Goal: Transaction & Acquisition: Purchase product/service

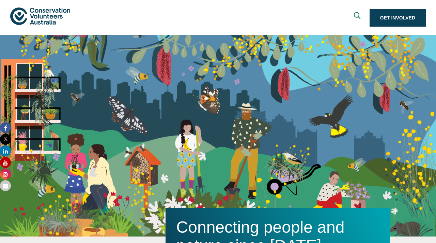
click at [353, 64] on div "Connecting people and nature since [DATE]. Get Involved" at bounding box center [218, 135] width 436 height 201
click at [354, 17] on use "Expand search box" at bounding box center [357, 15] width 6 height 7
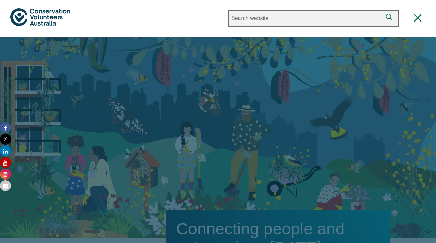
click at [324, 41] on div at bounding box center [218, 158] width 436 height 243
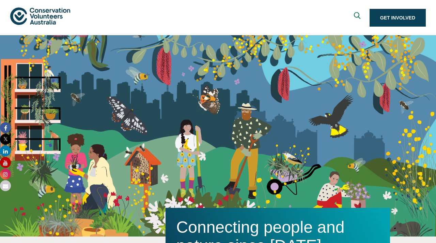
click at [41, 8] on img at bounding box center [40, 15] width 60 height 17
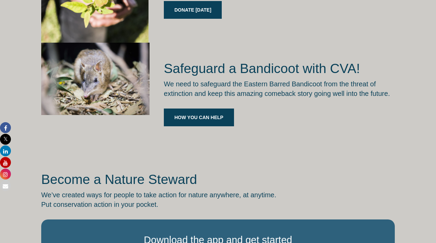
scroll to position [978, 0]
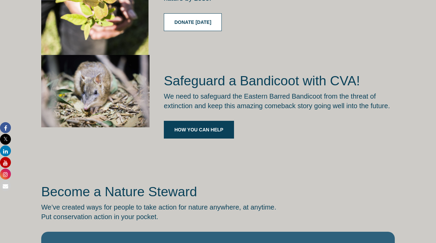
click at [188, 31] on link "Donate [DATE]" at bounding box center [193, 22] width 58 height 18
